Goal: Entertainment & Leisure: Browse casually

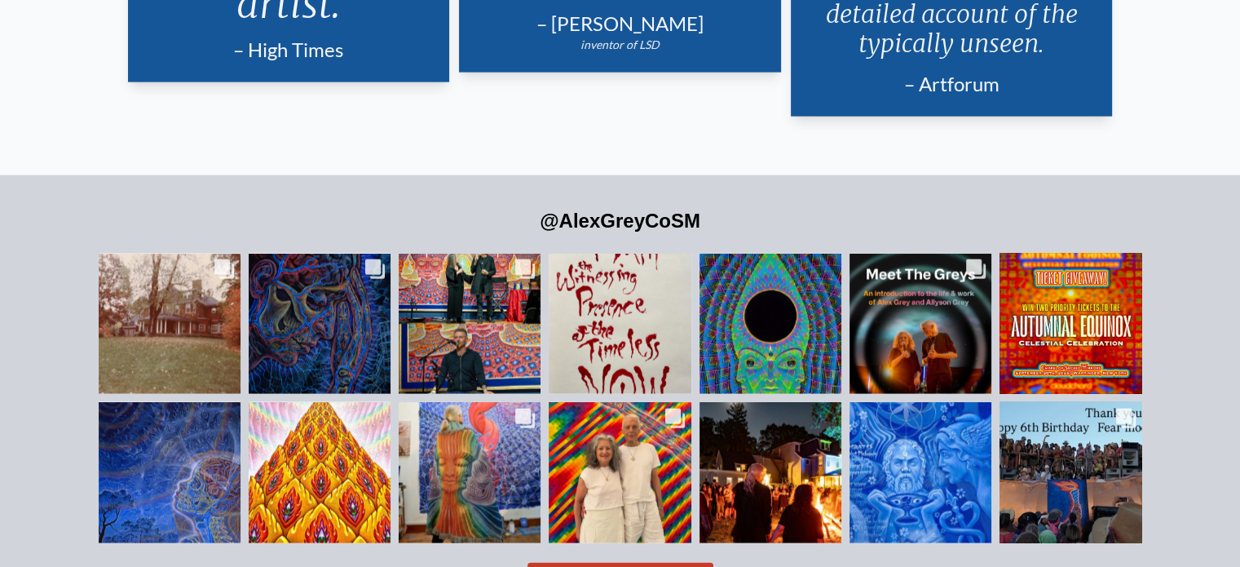
scroll to position [3533, 0]
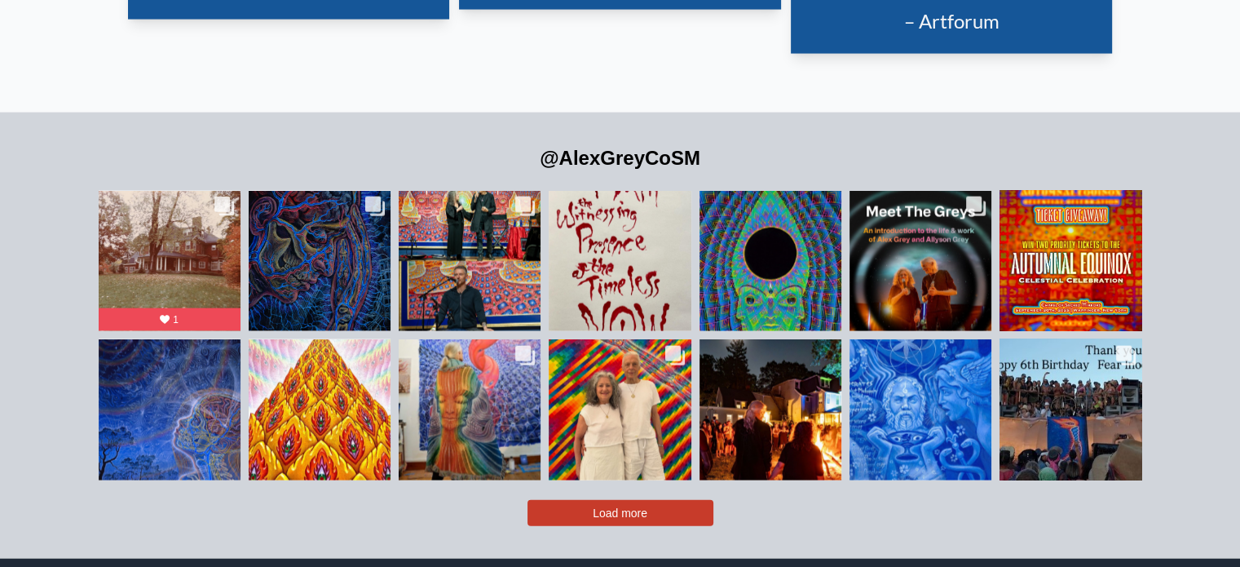
click at [537, 500] on button "Load more" at bounding box center [621, 513] width 186 height 26
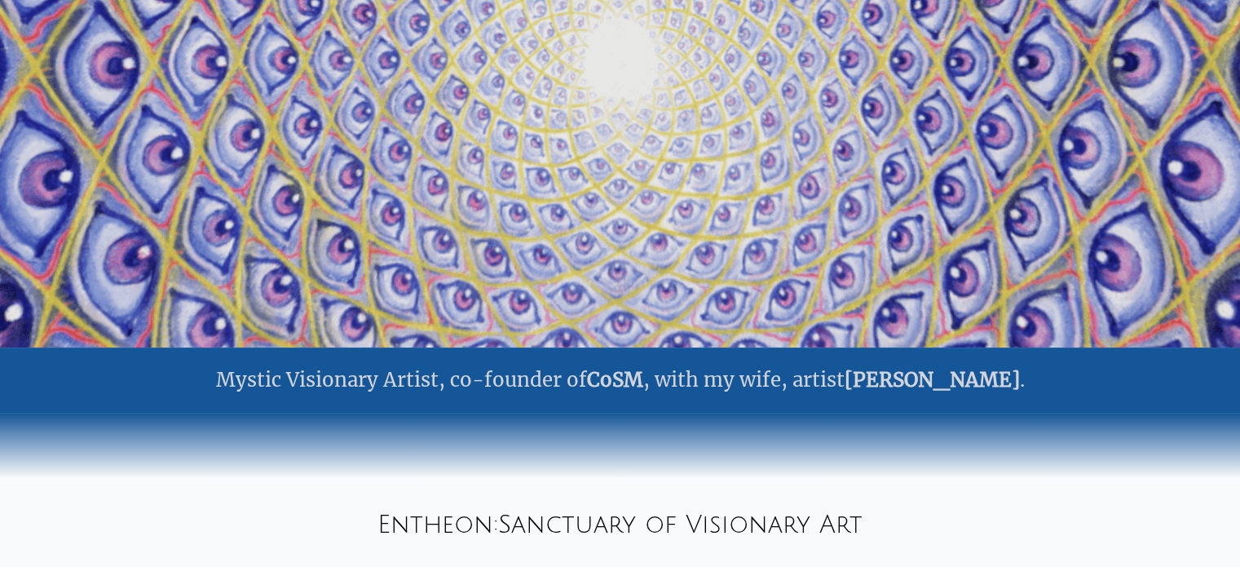
scroll to position [0, 0]
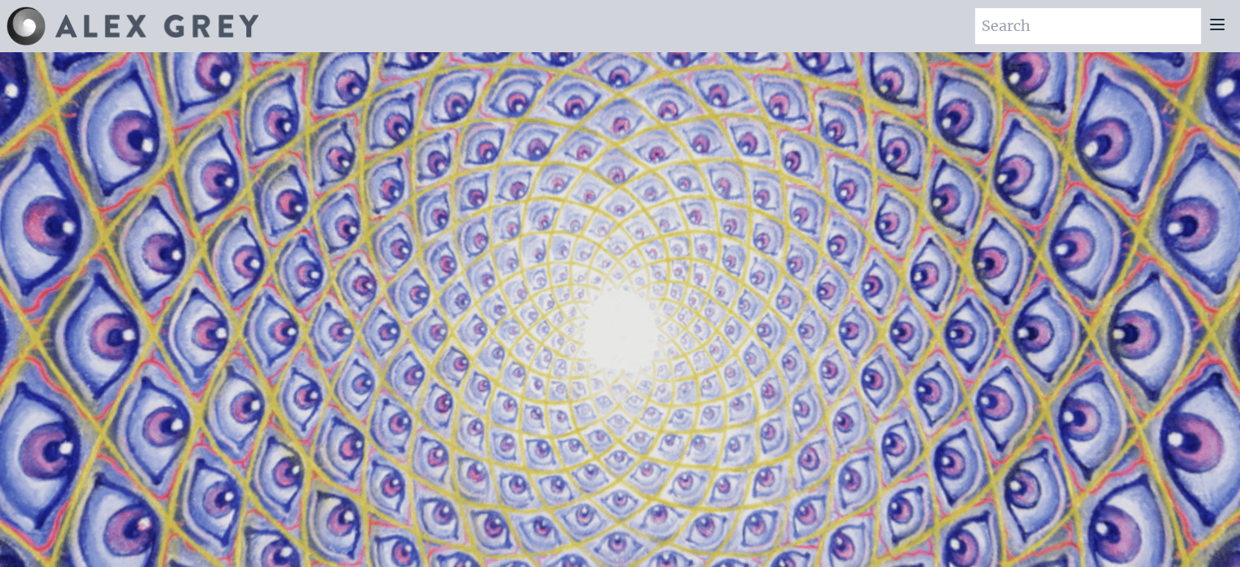
click at [1208, 29] on icon at bounding box center [1218, 25] width 20 height 20
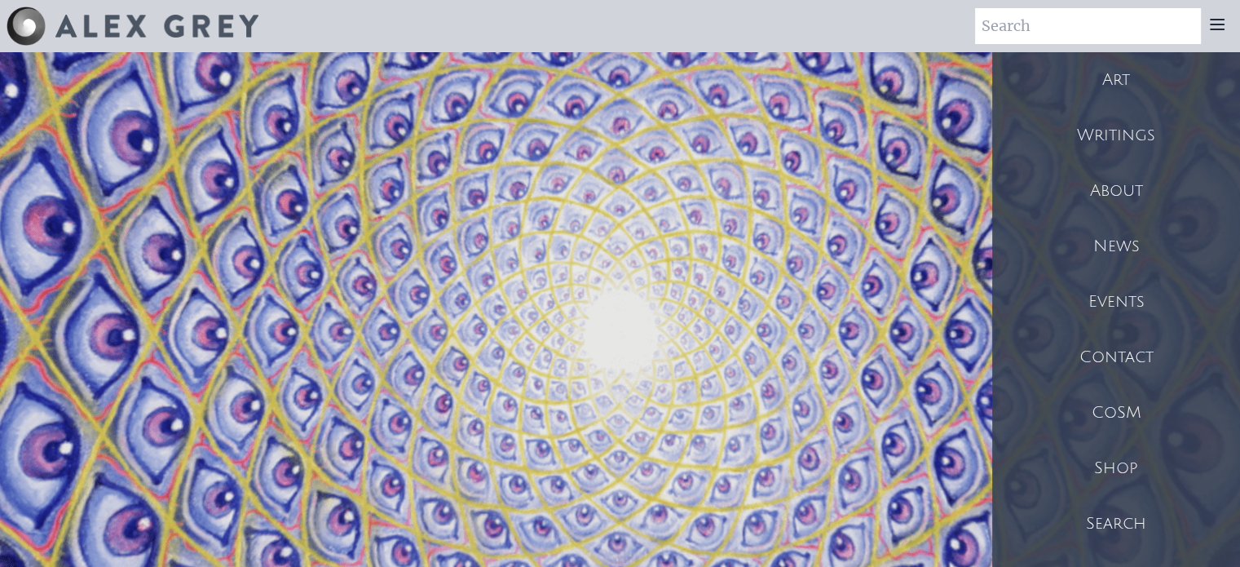
click at [1106, 86] on div "Art" at bounding box center [1116, 79] width 248 height 55
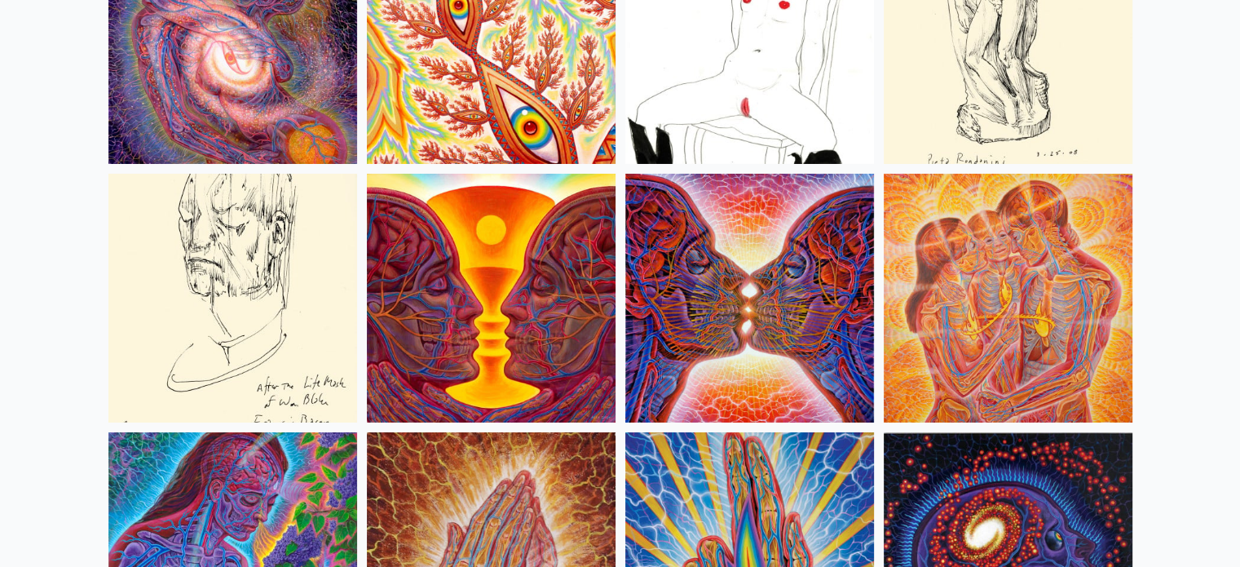
scroll to position [5164, 0]
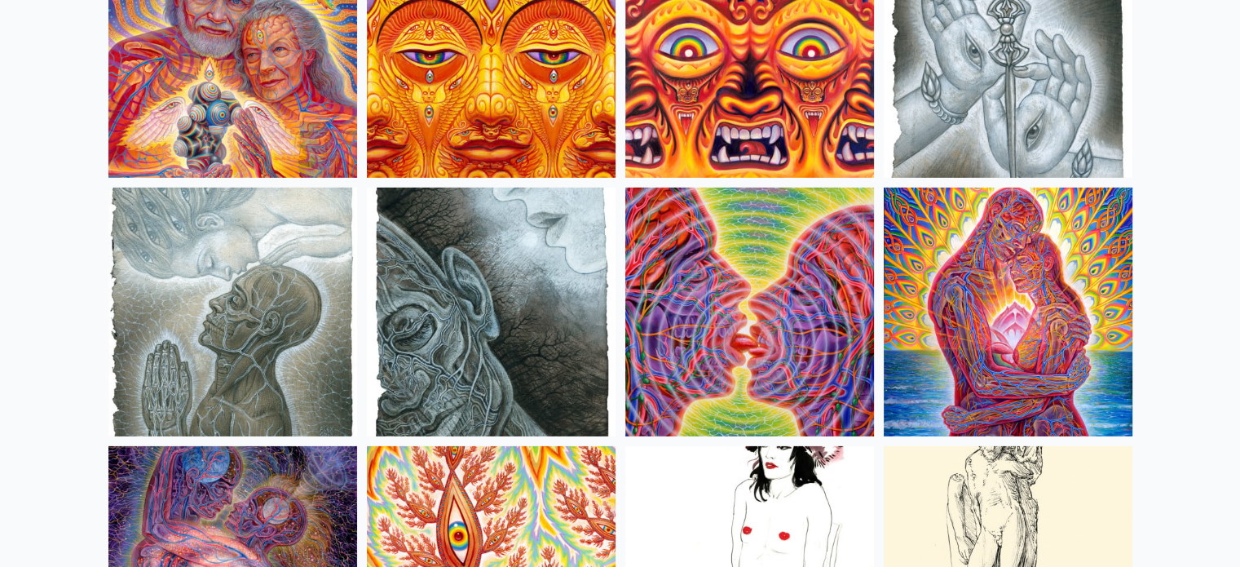
click at [985, 250] on img at bounding box center [1008, 312] width 249 height 249
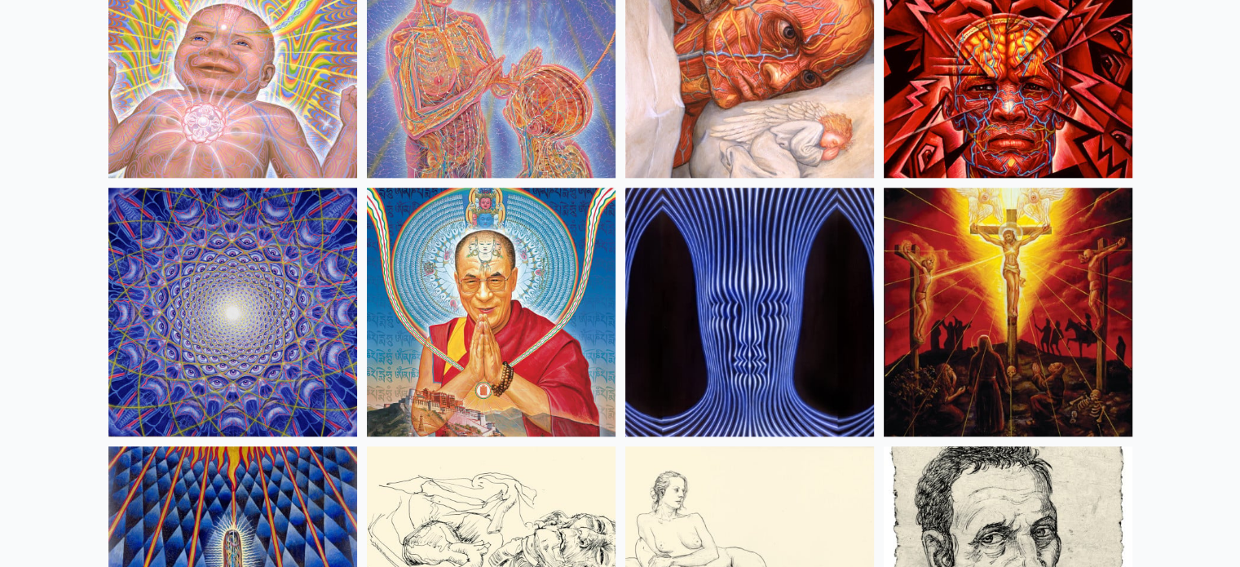
scroll to position [14269, 0]
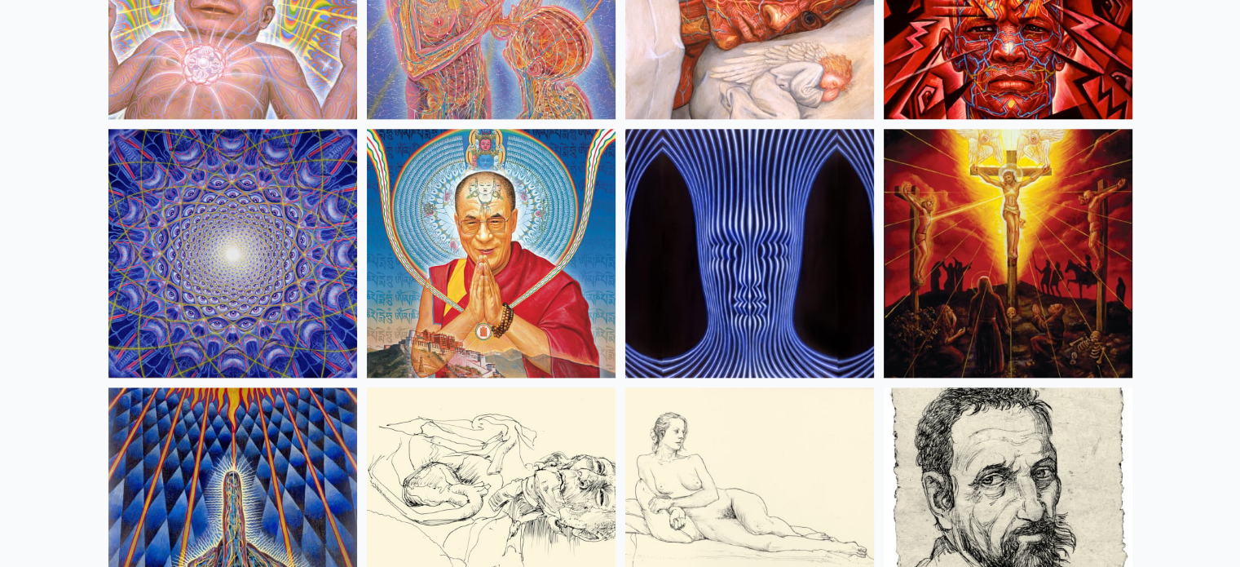
click at [135, 281] on img at bounding box center [232, 253] width 249 height 249
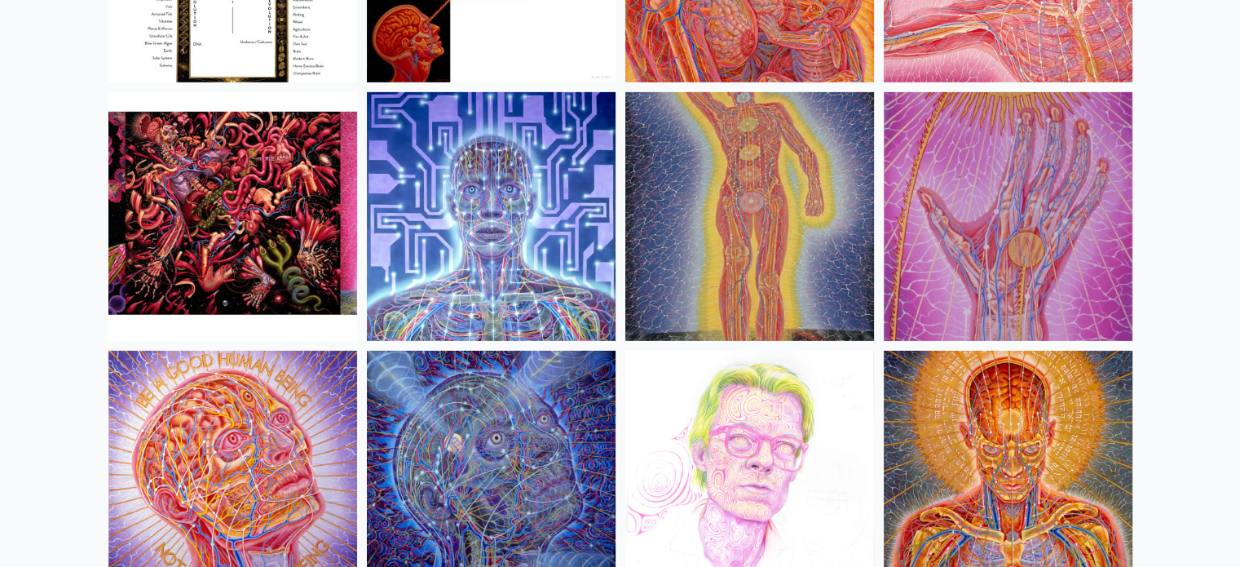
scroll to position [17802, 0]
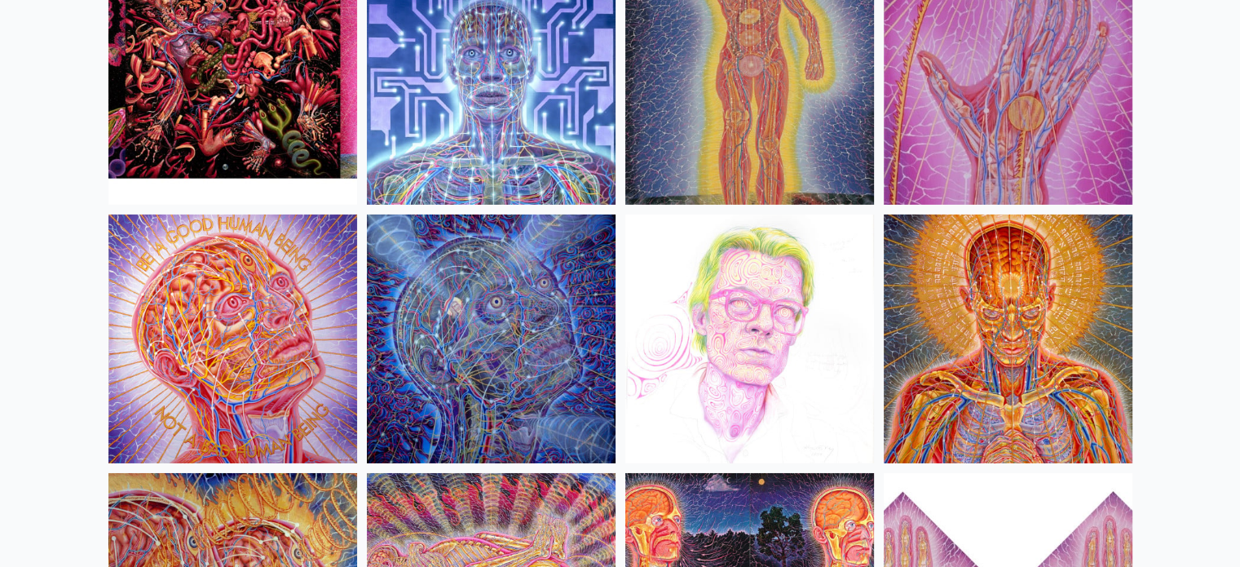
click at [176, 265] on img at bounding box center [232, 338] width 249 height 249
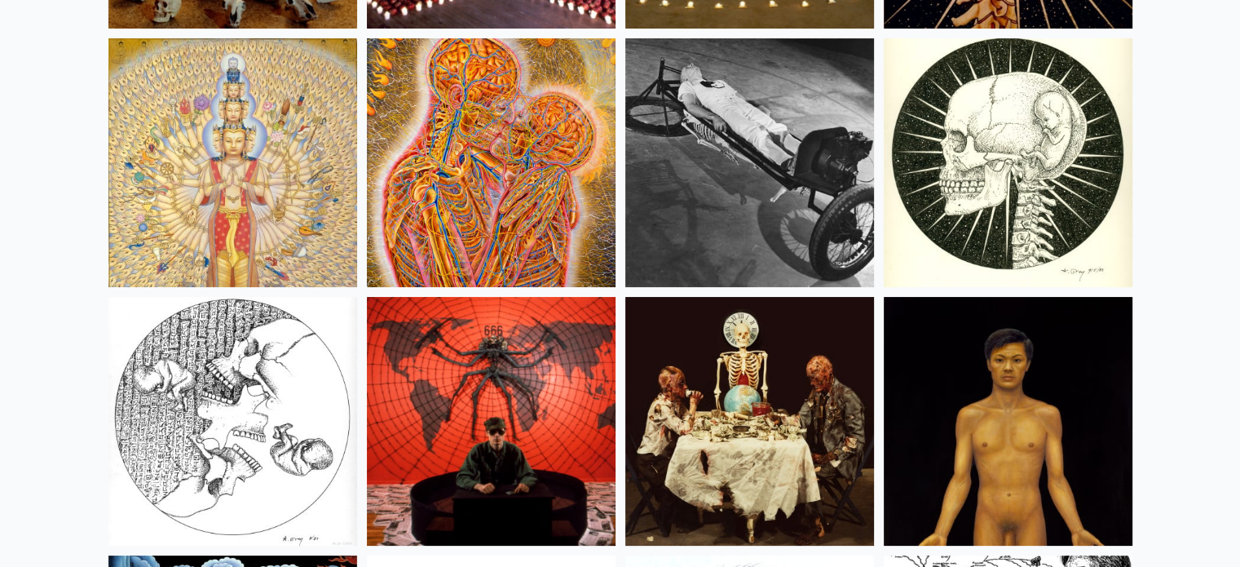
scroll to position [18889, 0]
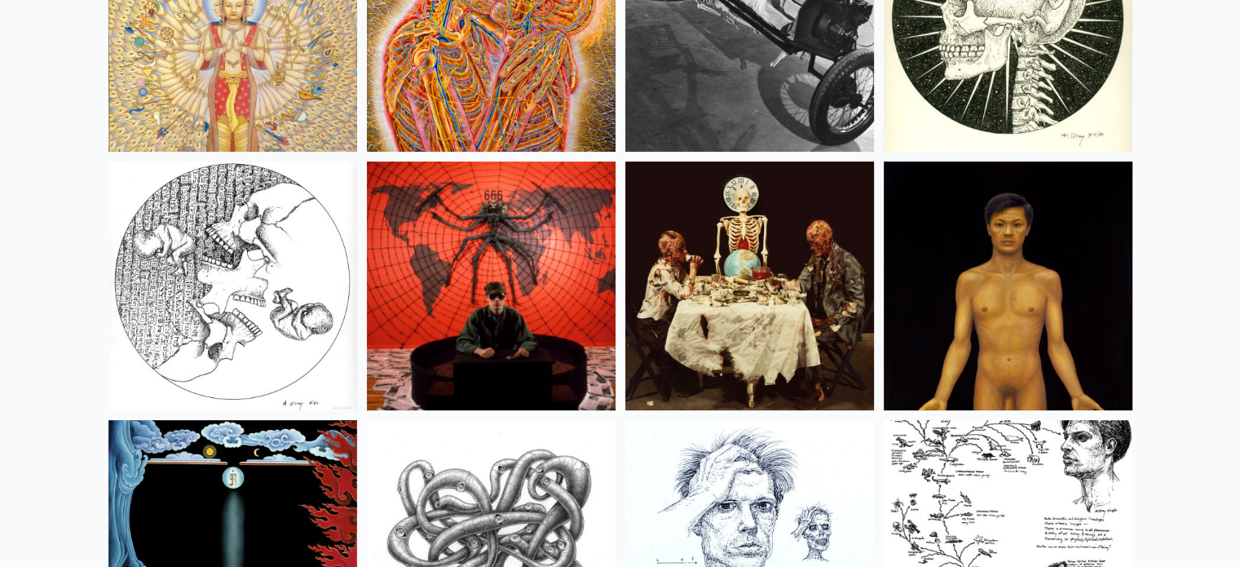
click at [168, 257] on img at bounding box center [232, 285] width 249 height 249
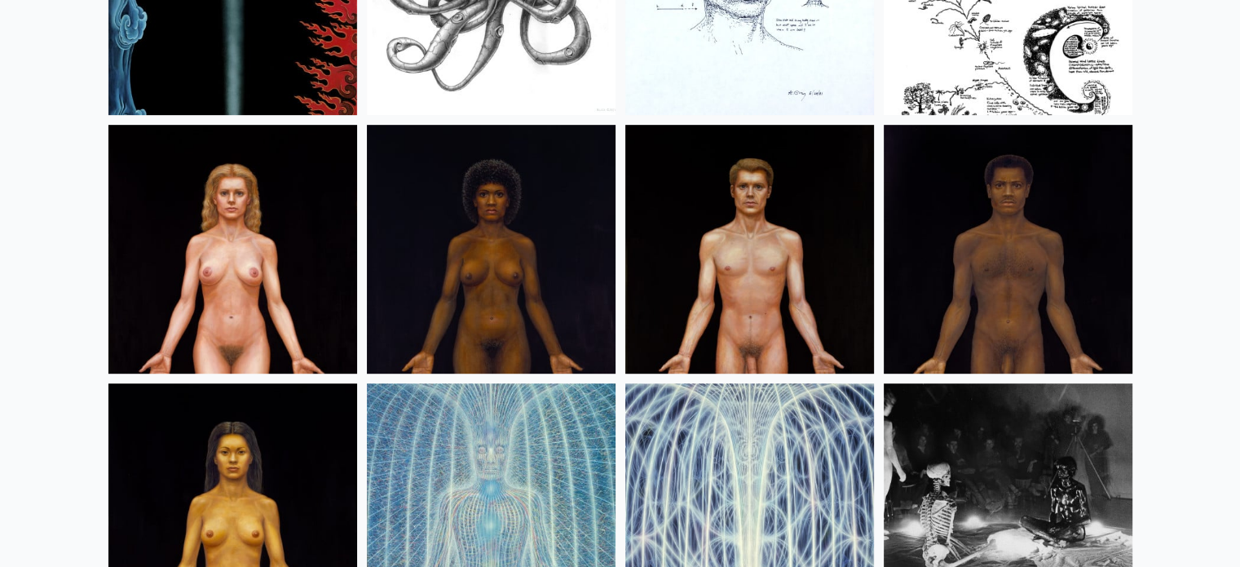
scroll to position [19569, 0]
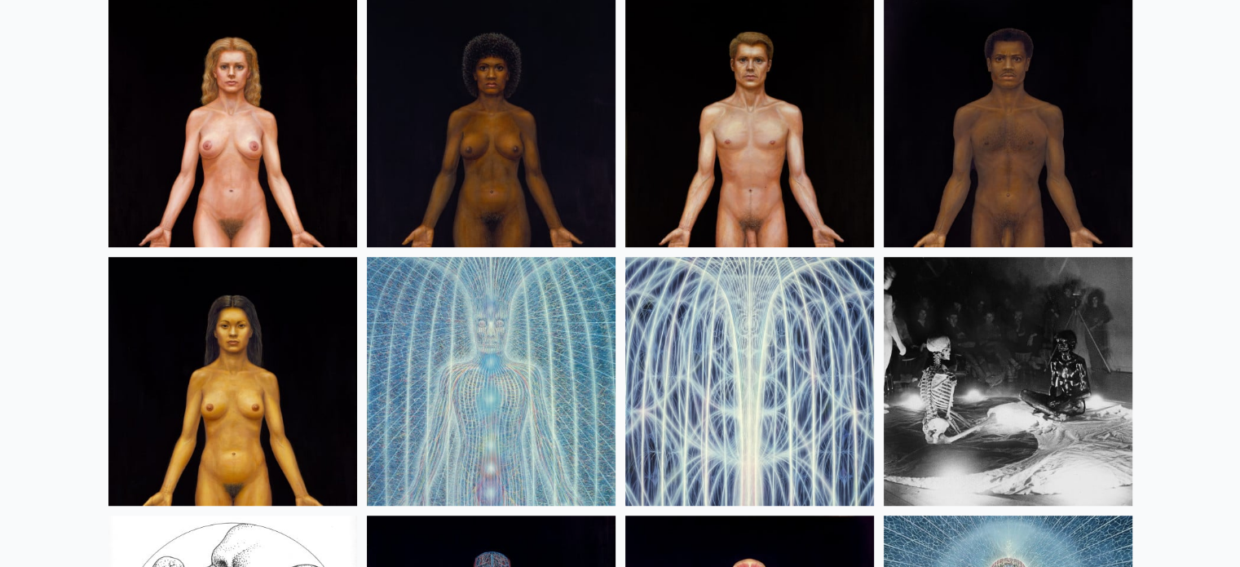
drag, startPoint x: 0, startPoint y: 156, endPoint x: 10, endPoint y: 74, distance: 82.1
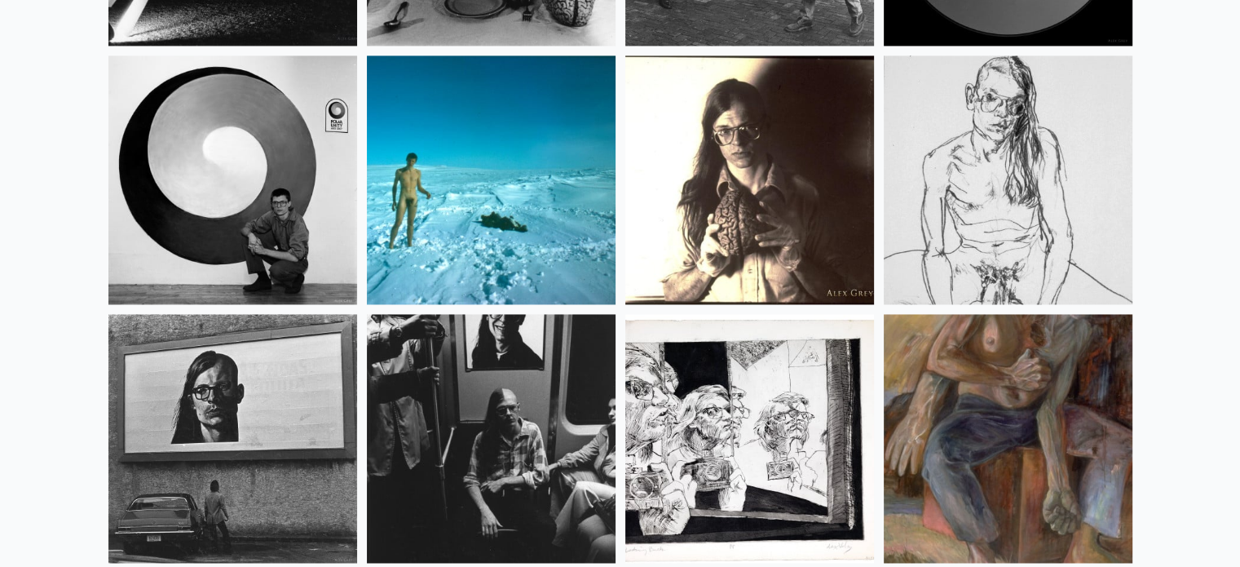
scroll to position [21064, 0]
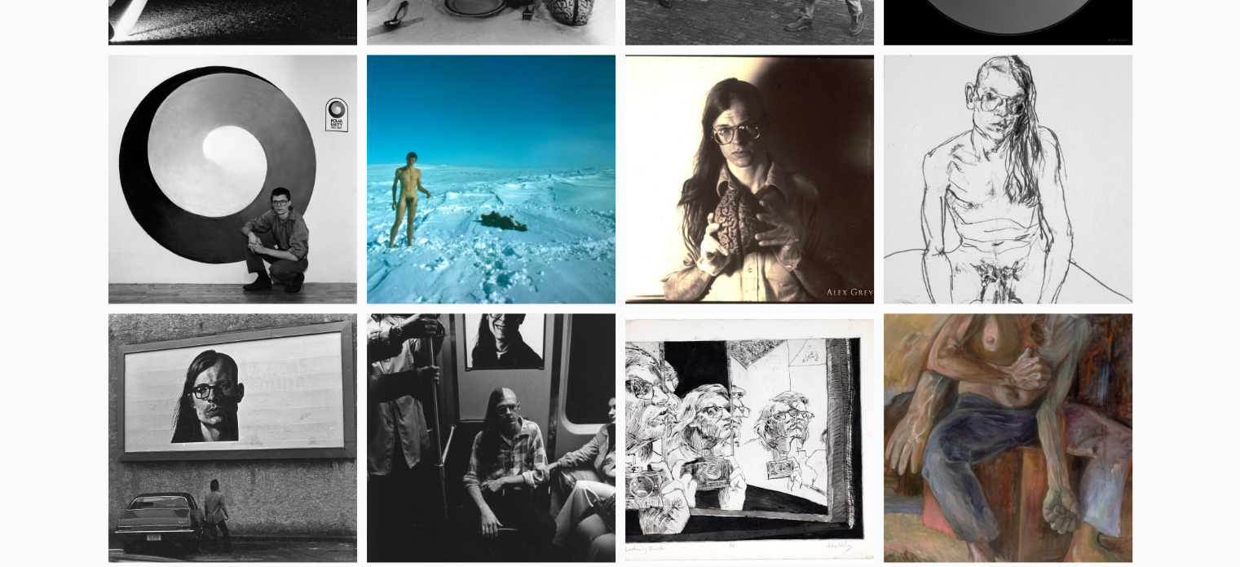
click at [483, 157] on img at bounding box center [491, 179] width 249 height 249
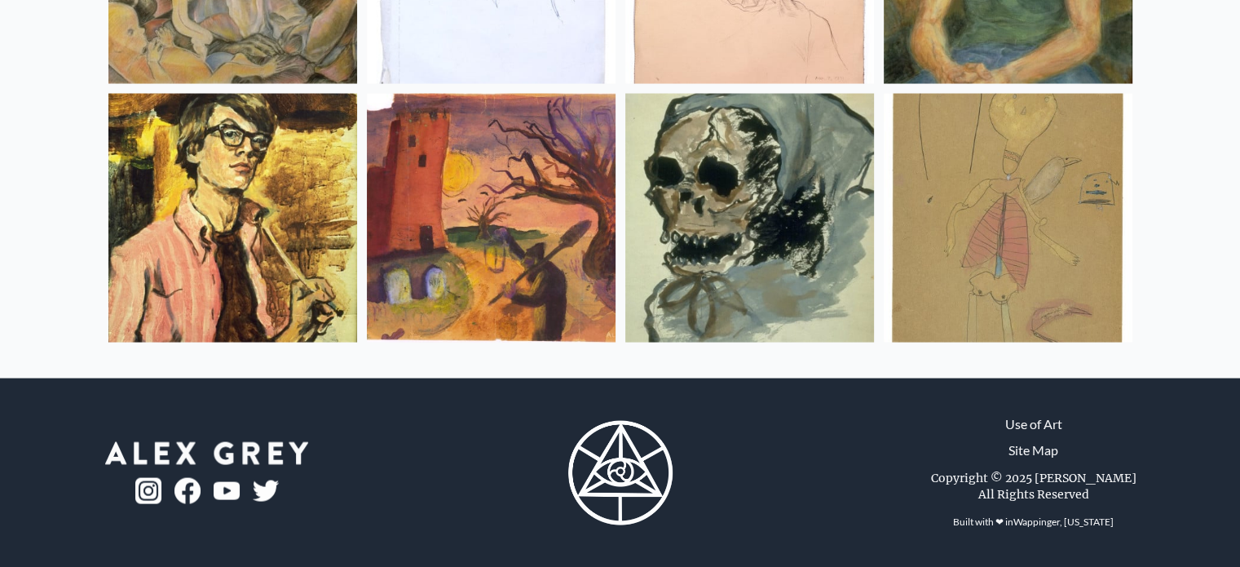
scroll to position [21664, 0]
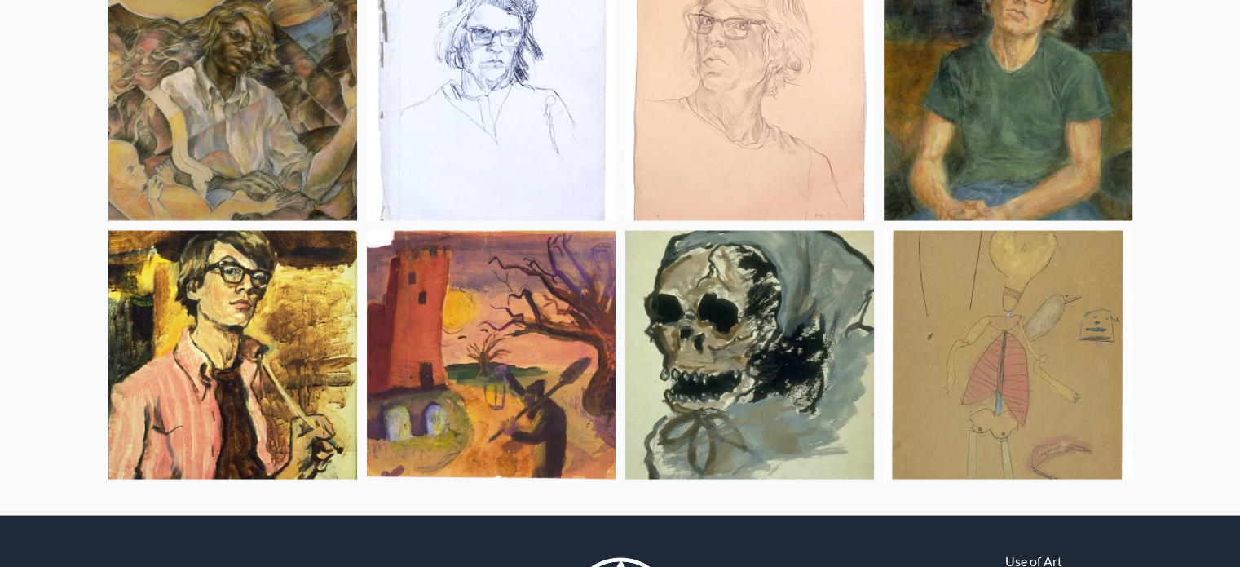
click at [939, 337] on img at bounding box center [1008, 354] width 249 height 249
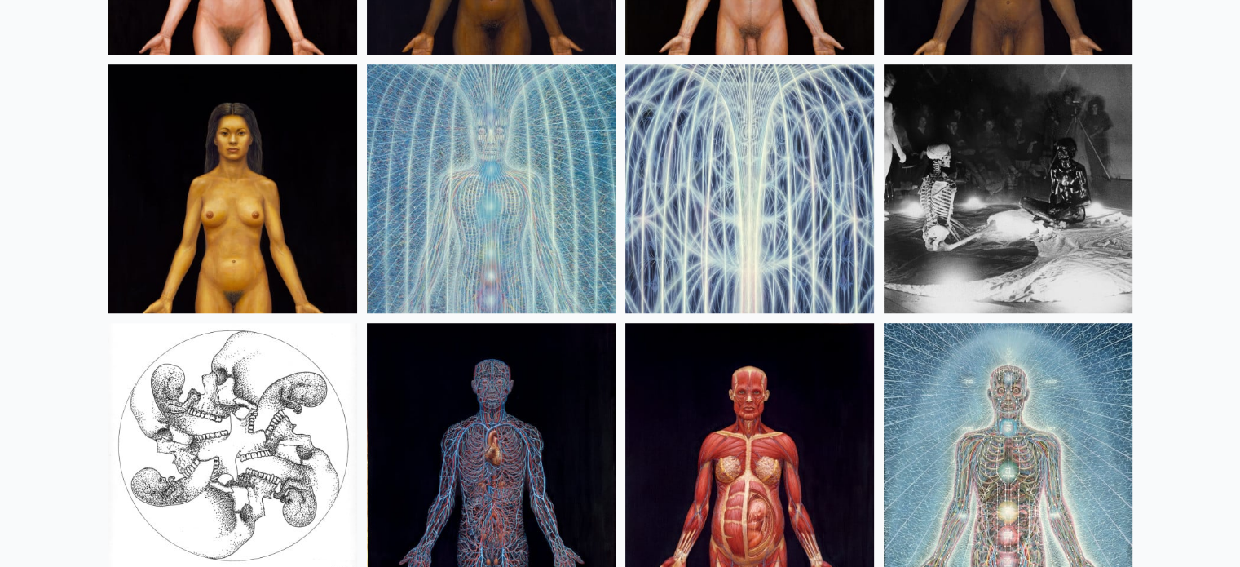
scroll to position [19625, 0]
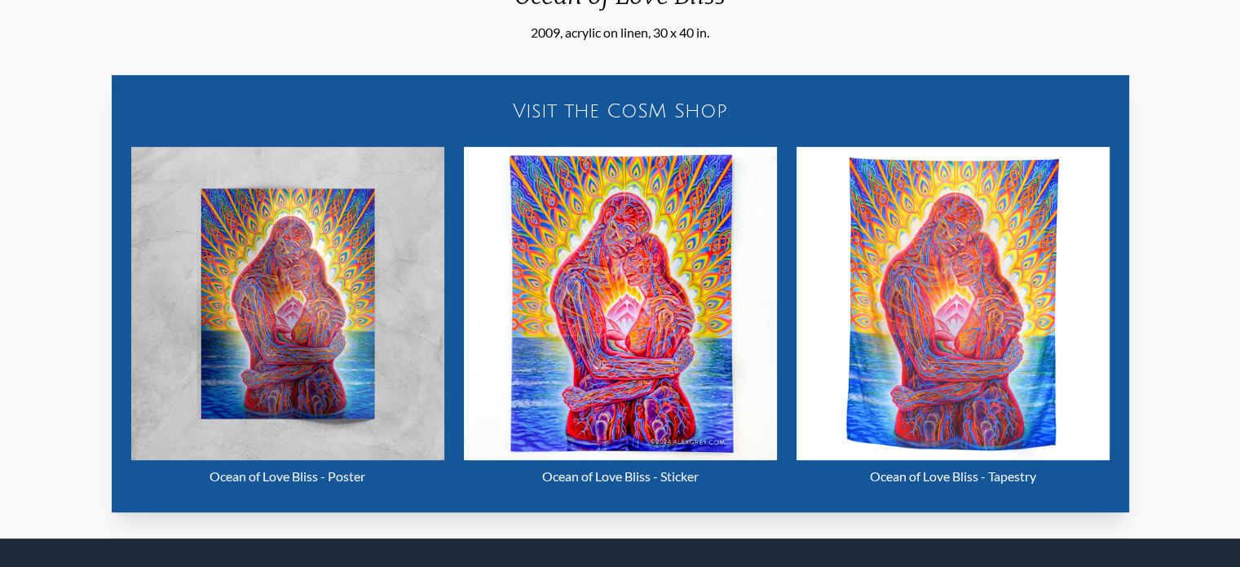
scroll to position [806, 0]
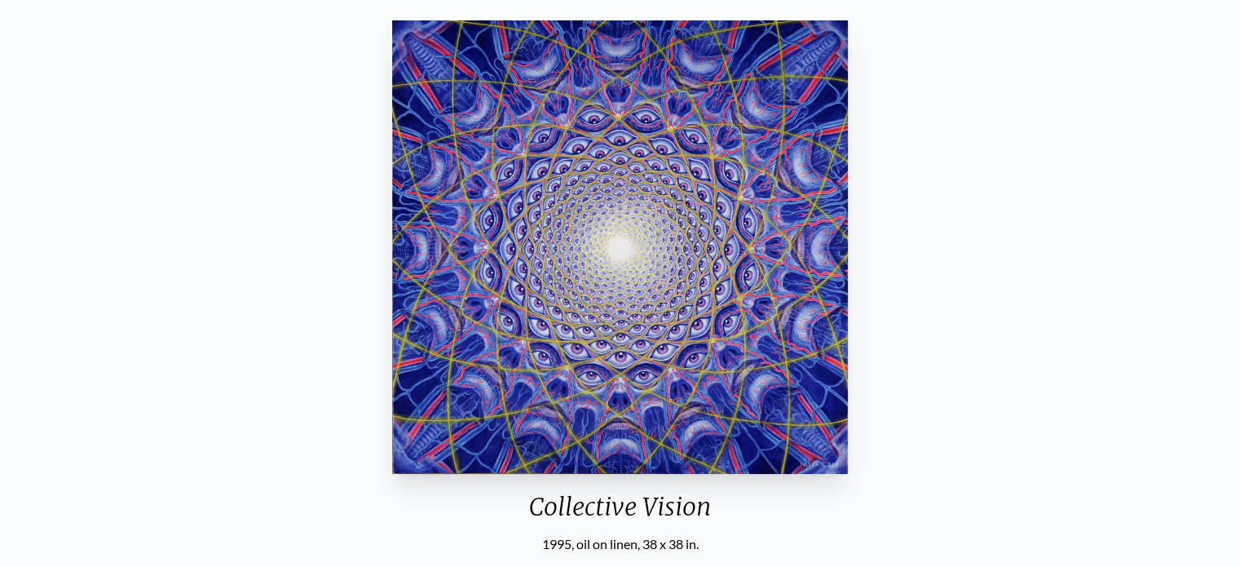
scroll to position [135, 0]
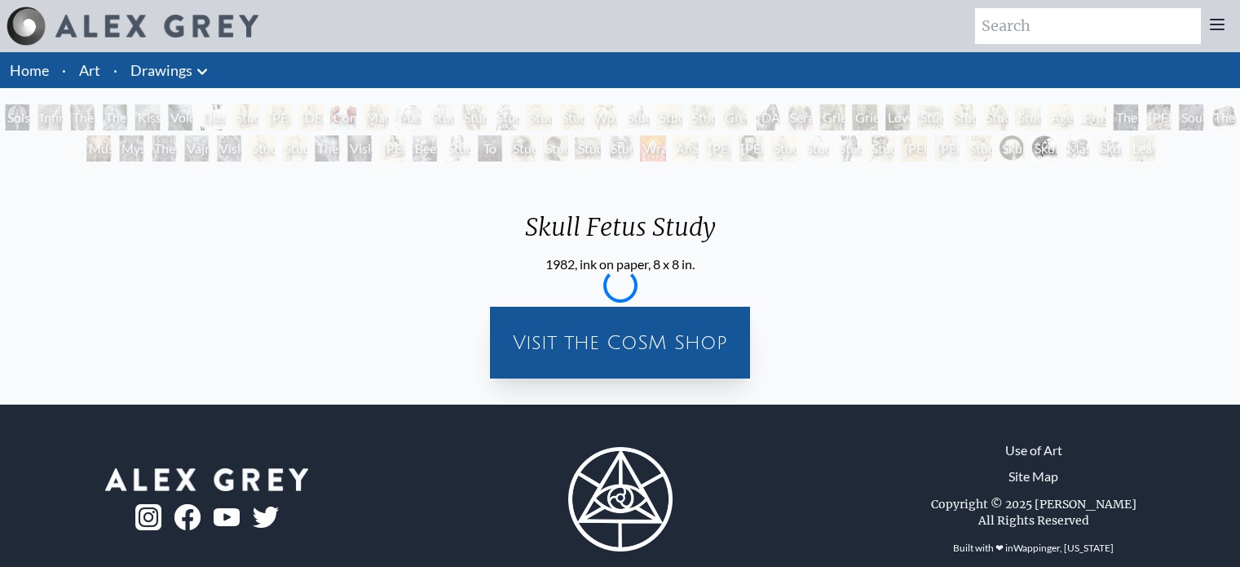
scroll to position [26, 0]
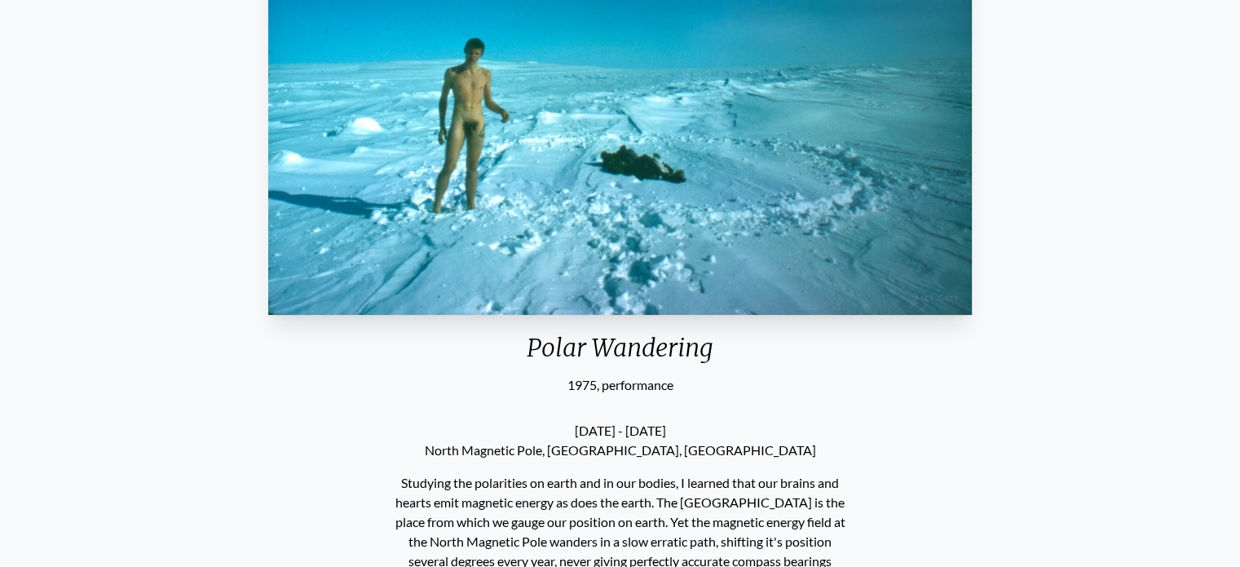
scroll to position [272, 0]
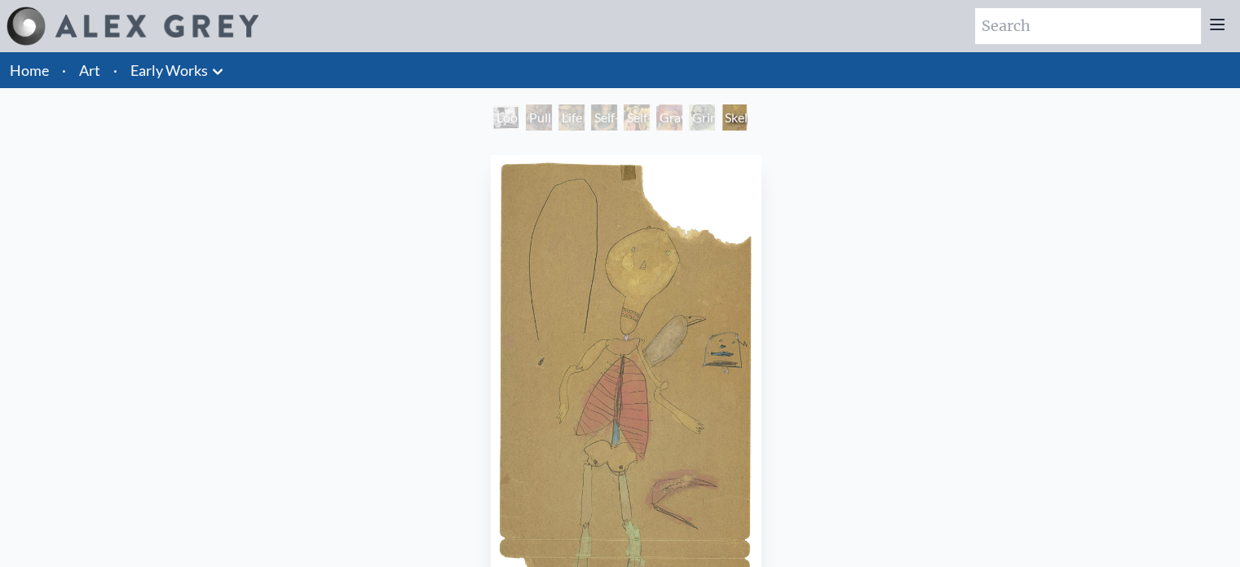
click at [559, 119] on div "Life Cycle (Self-Portrait, Age [DEMOGRAPHIC_DATA])" at bounding box center [572, 117] width 26 height 26
